Goal: Transaction & Acquisition: Purchase product/service

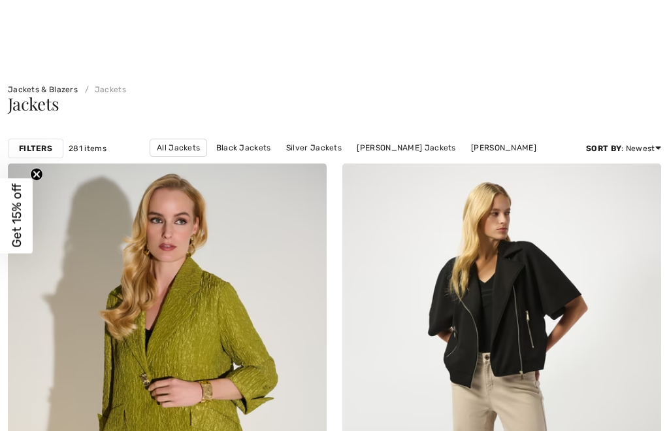
checkbox input "true"
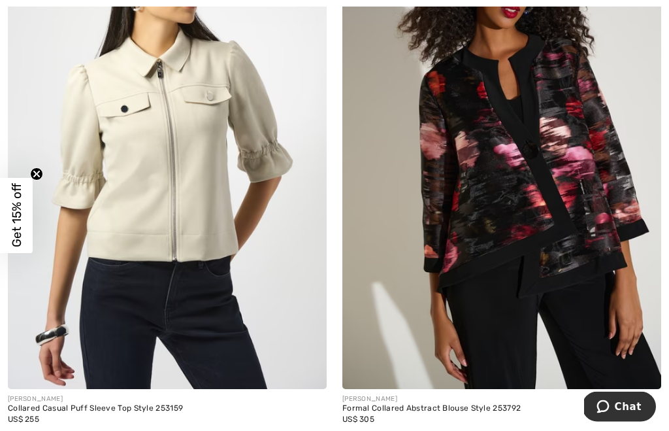
scroll to position [3597, 0]
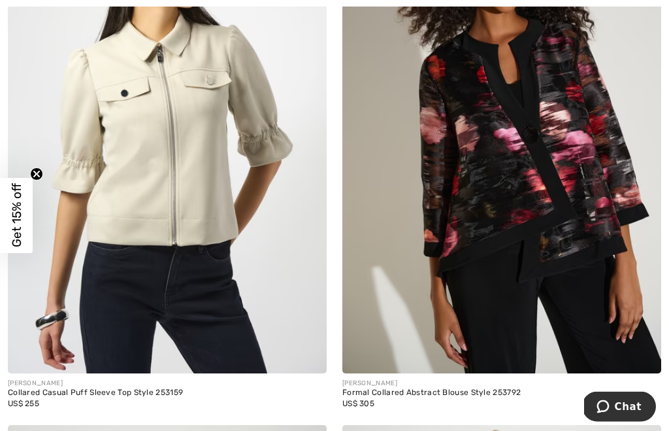
click at [548, 263] on img at bounding box center [501, 134] width 319 height 478
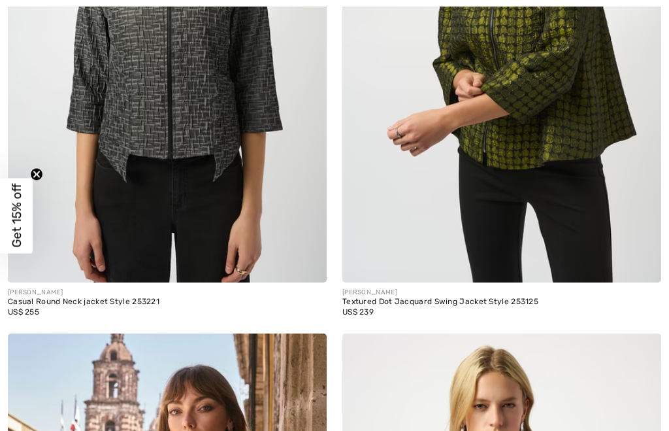
checkbox input "true"
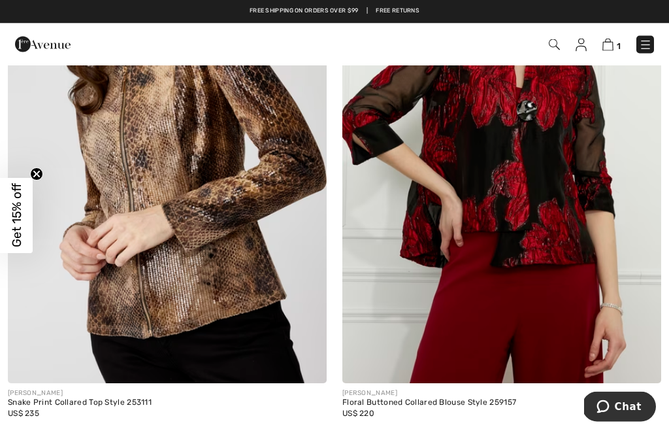
scroll to position [7989, 0]
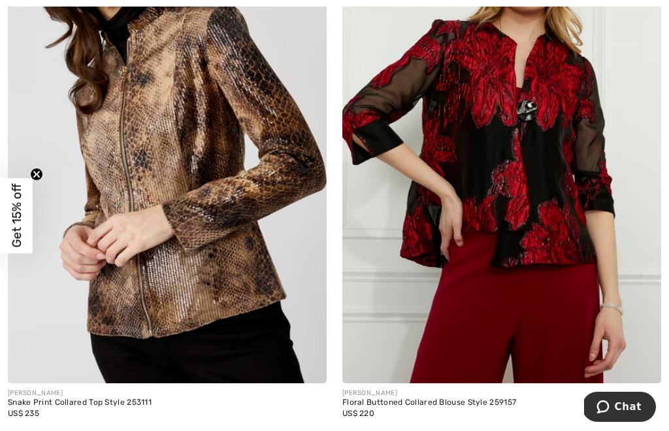
click at [527, 262] on img at bounding box center [501, 144] width 319 height 478
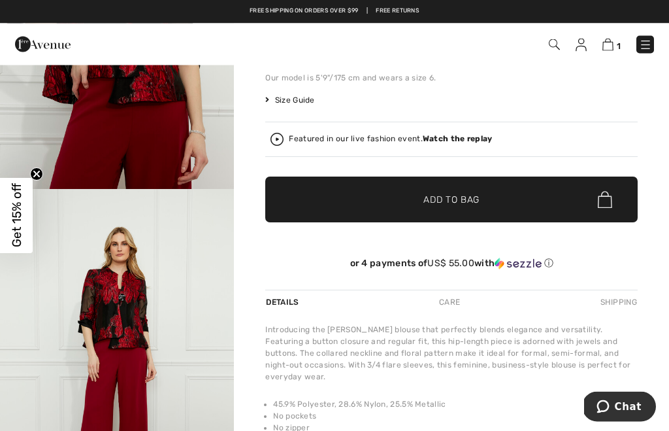
scroll to position [209, 0]
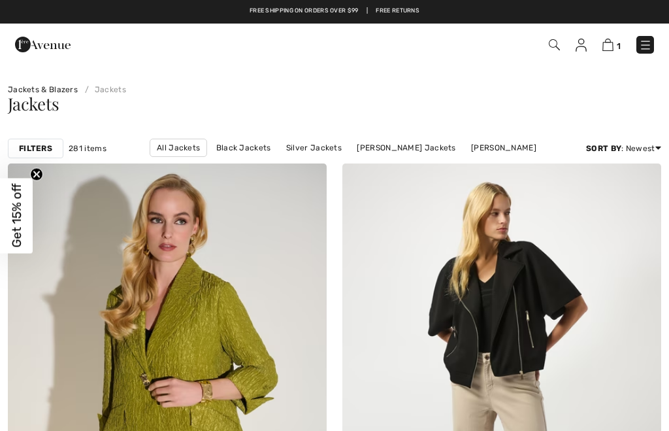
checkbox input "true"
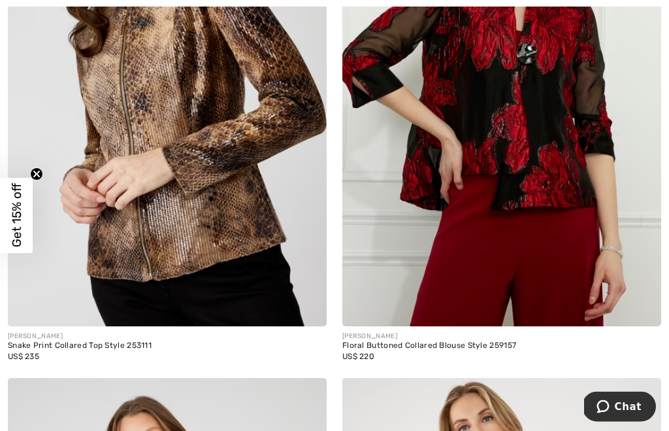
scroll to position [8046, 0]
click at [181, 214] on img at bounding box center [167, 87] width 319 height 478
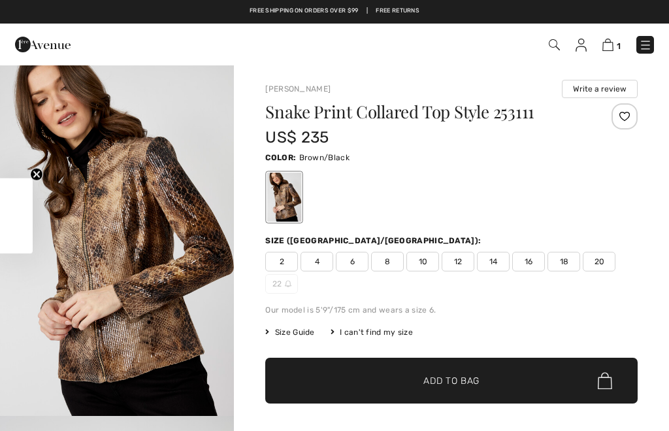
checkbox input "true"
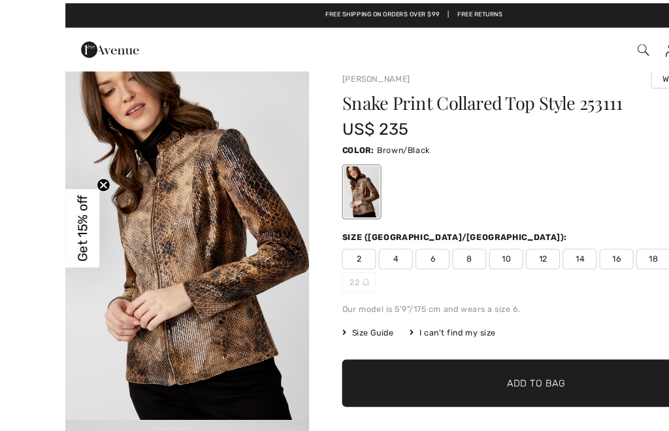
scroll to position [36, 0]
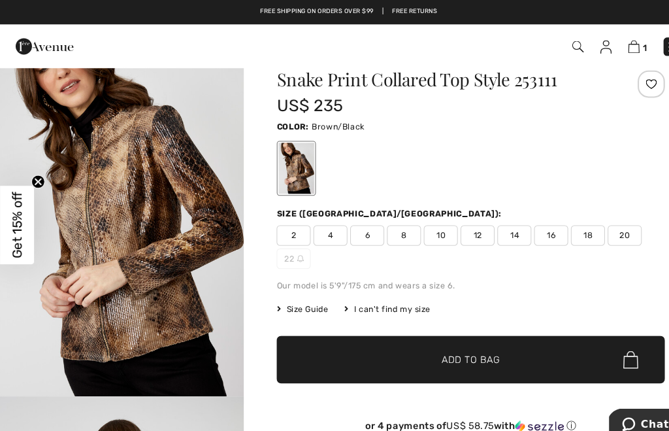
click at [304, 300] on span "Size Guide" at bounding box center [289, 296] width 49 height 12
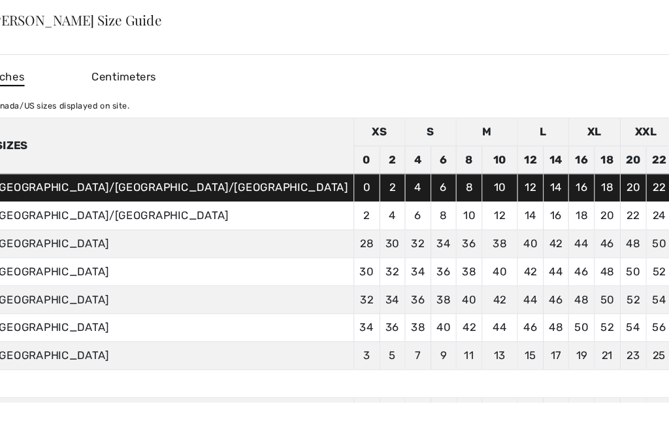
scroll to position [0, 0]
click at [666, 28] on div "✕" at bounding box center [673, 19] width 14 height 27
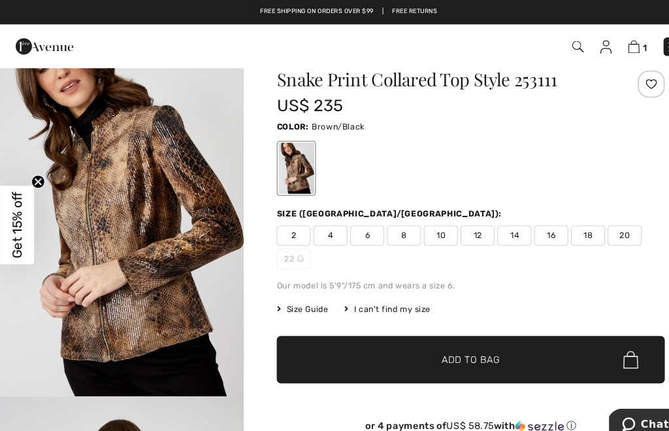
click at [434, 222] on span "10" at bounding box center [422, 226] width 33 height 20
click at [447, 345] on span "Add to Bag" at bounding box center [451, 345] width 56 height 14
